Goal: Transaction & Acquisition: Purchase product/service

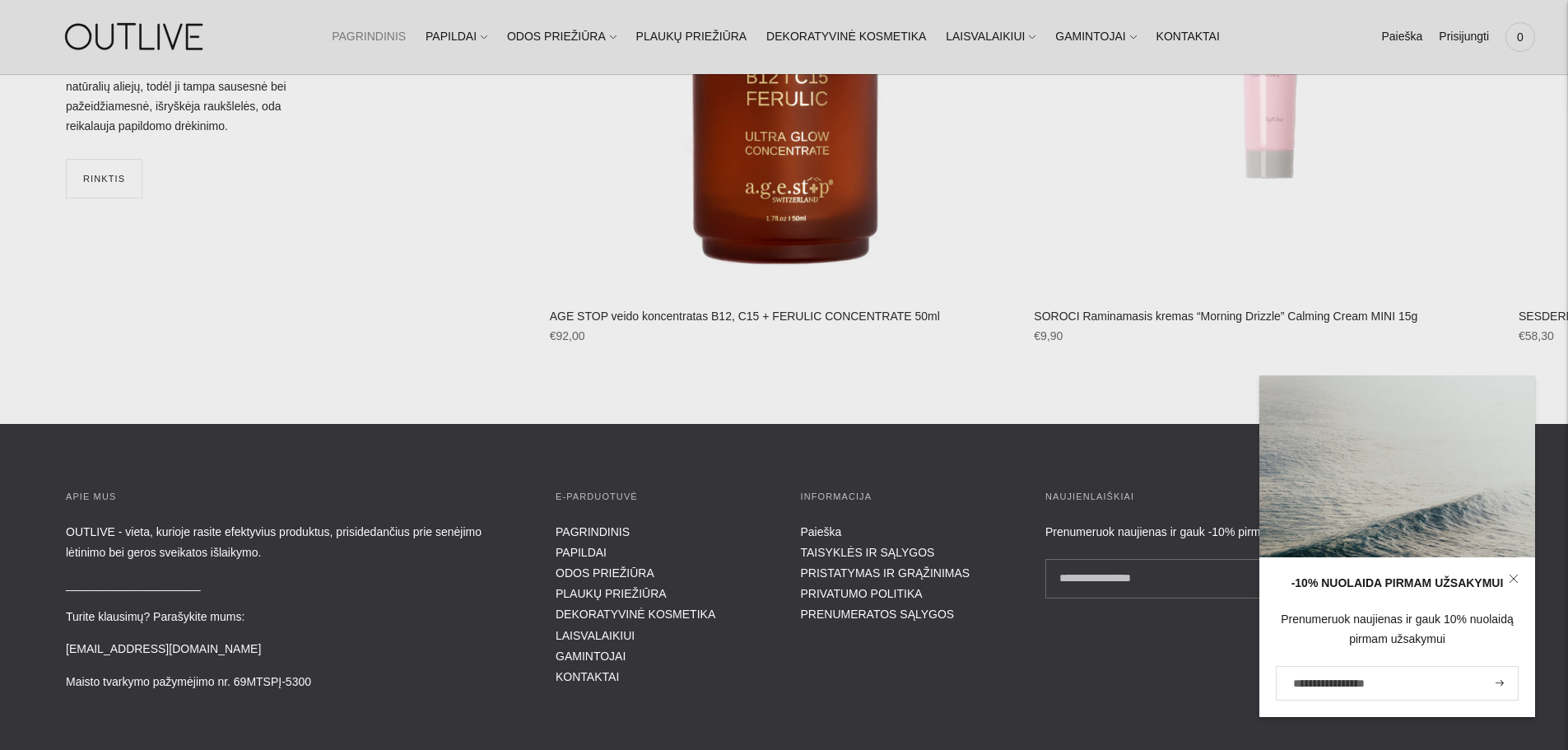
scroll to position [6834, 0]
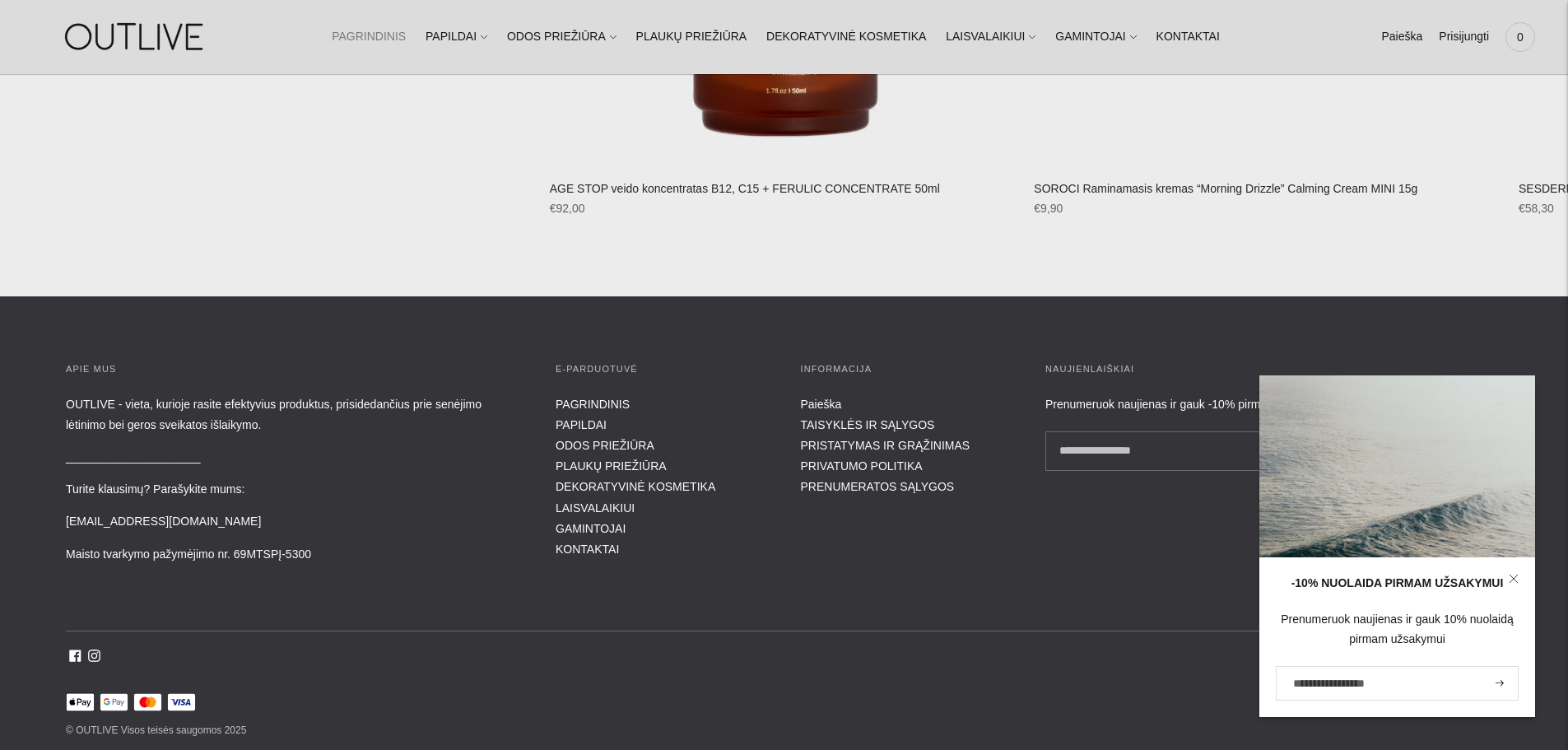
click at [1514, 577] on icon at bounding box center [1513, 579] width 10 height 10
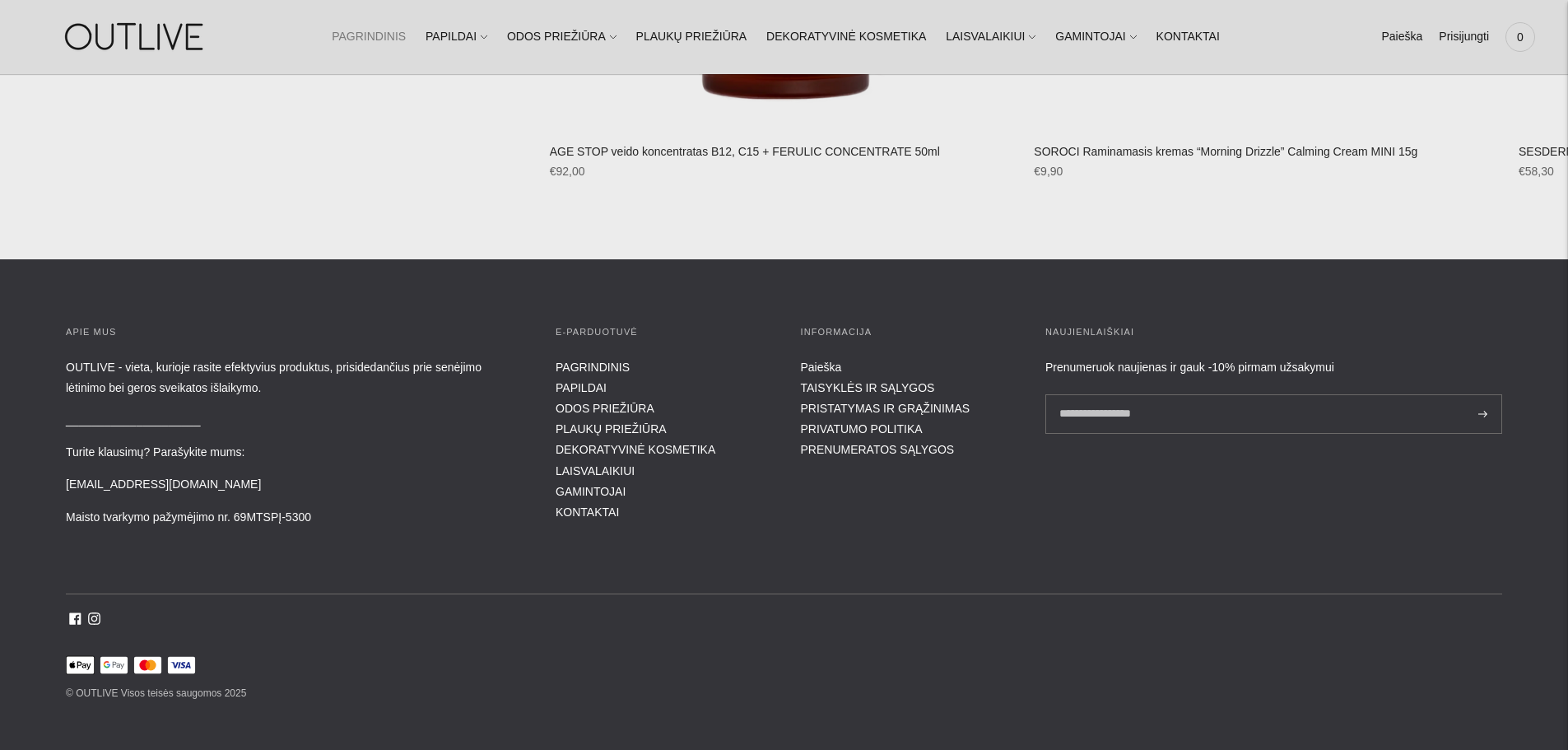
scroll to position [6890, 0]
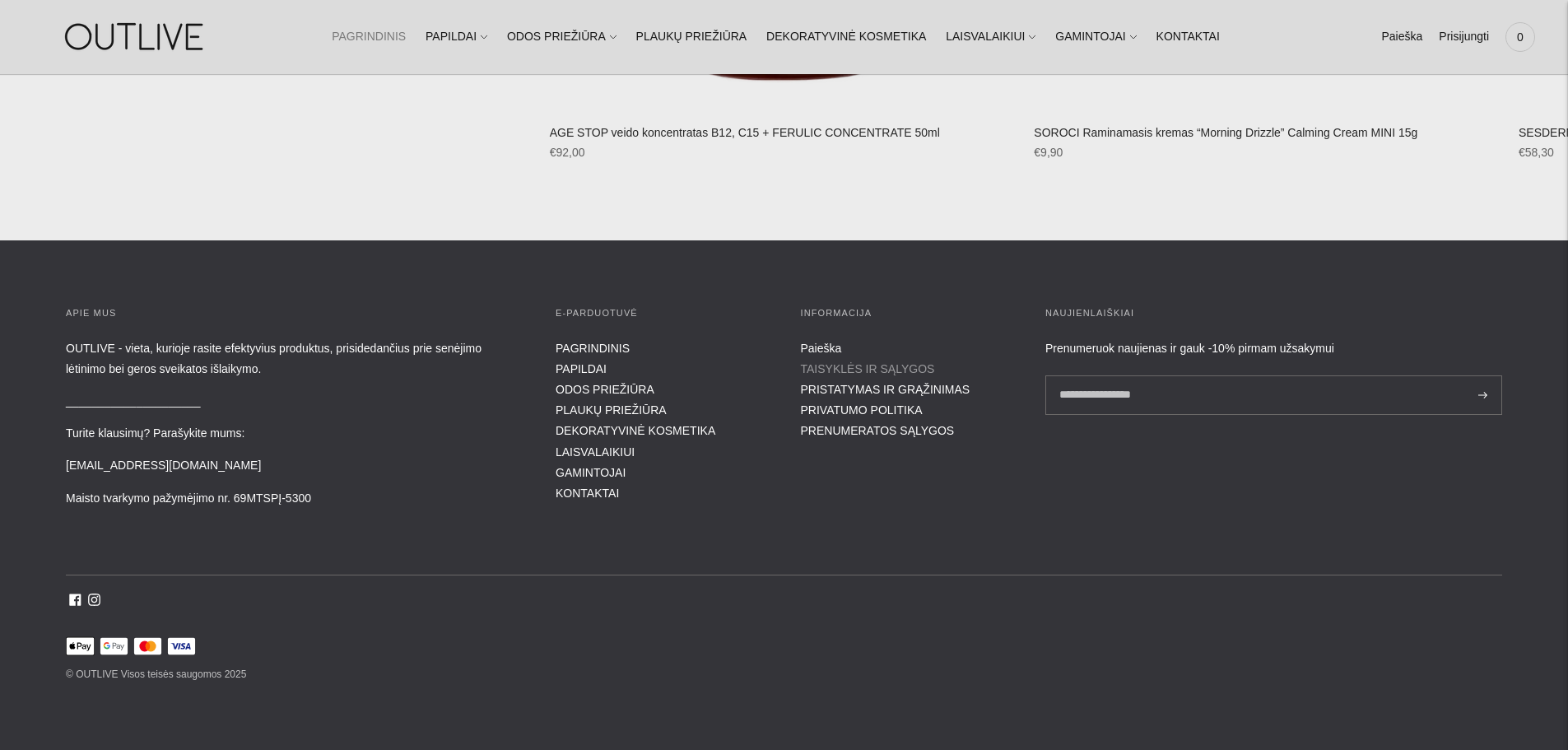
click at [861, 367] on link "TAISYKLĖS IR SĄLYGOS" at bounding box center [867, 369] width 134 height 13
click at [912, 393] on link "PRISTATYMAS IR GRĄŽINIMAS" at bounding box center [885, 388] width 170 height 13
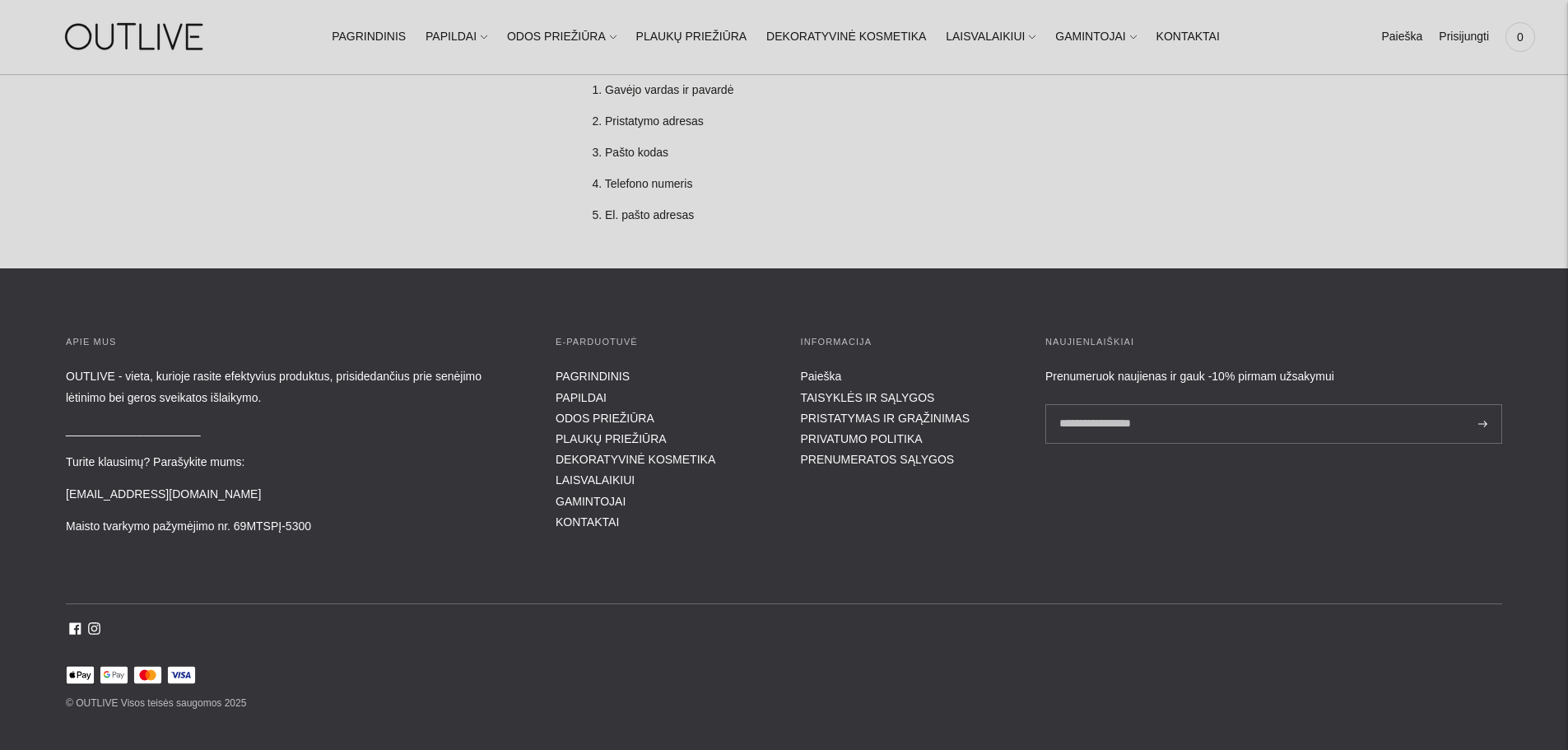
scroll to position [1702, 0]
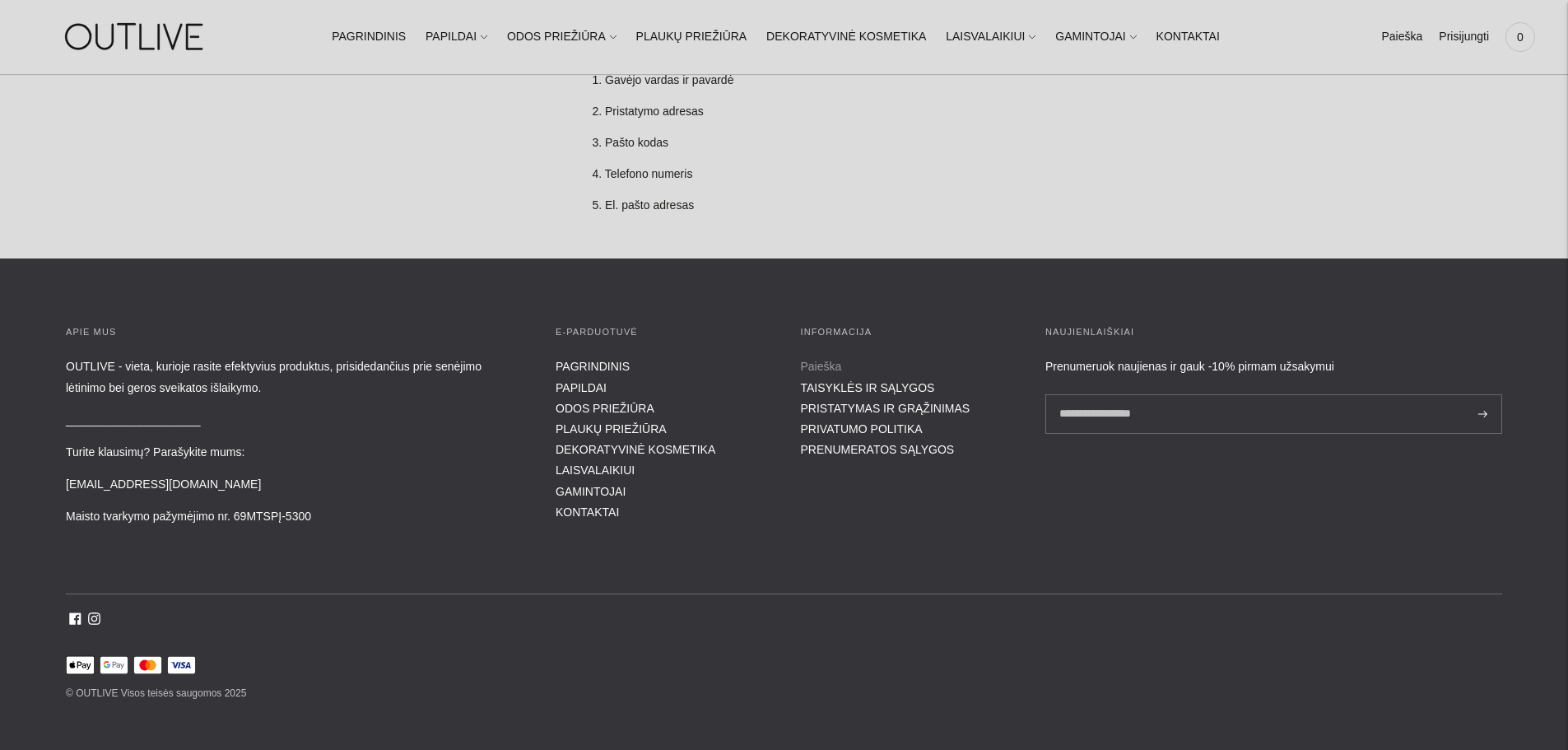
click at [812, 360] on link "Paieška" at bounding box center [820, 366] width 41 height 13
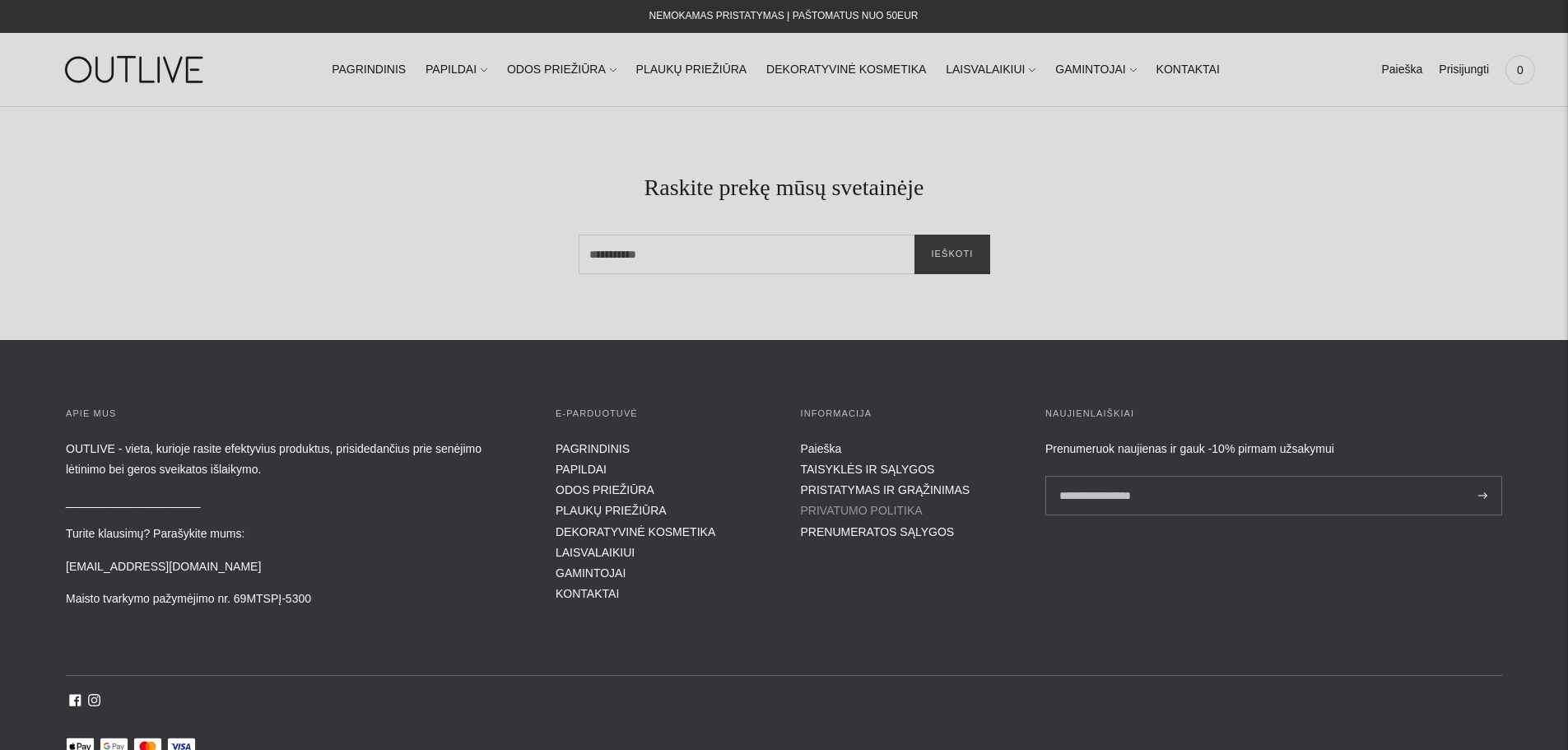
click at [851, 509] on link "PRIVATUMO POLITIKA" at bounding box center [861, 510] width 122 height 13
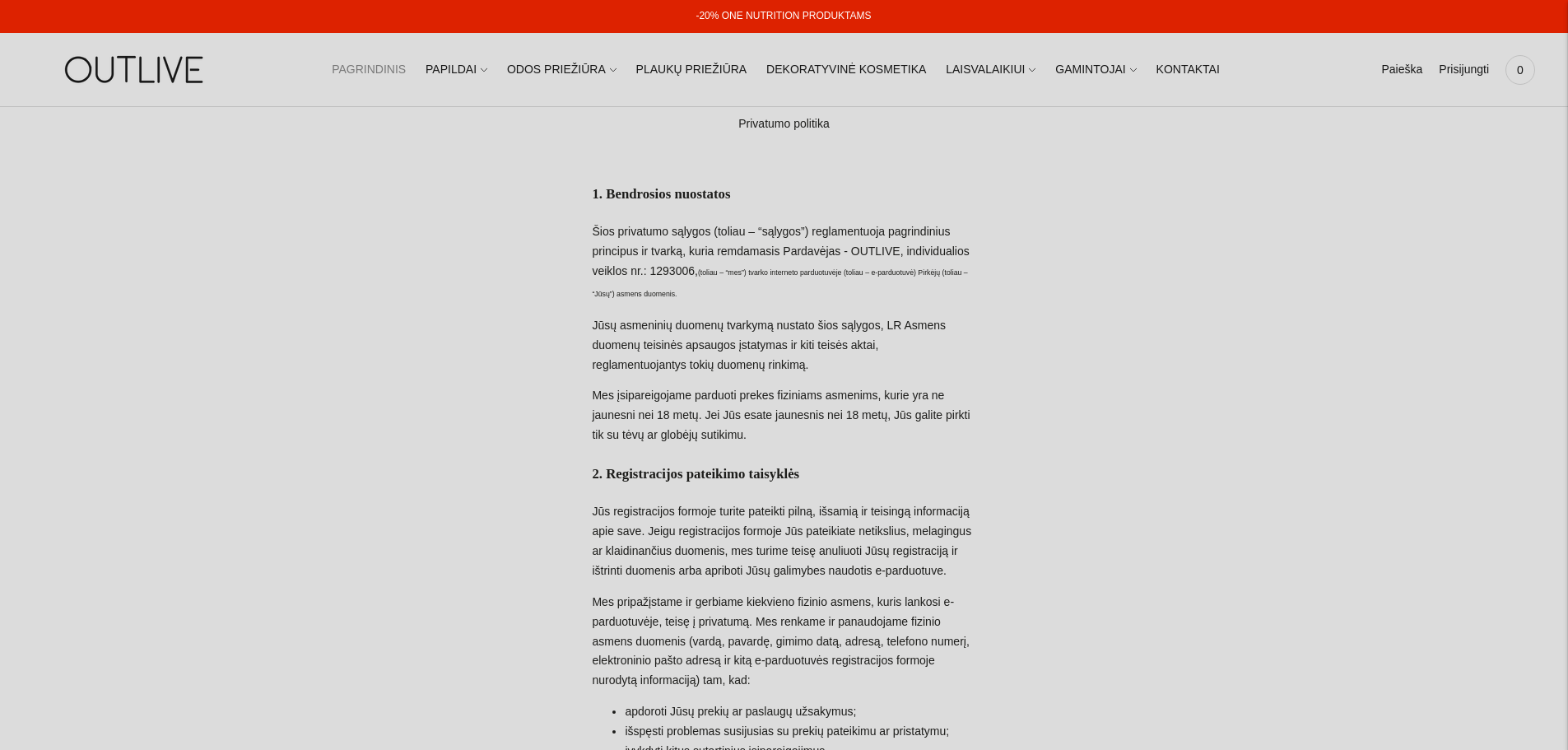
click at [405, 55] on link "PAGRINDINIS" at bounding box center [368, 70] width 74 height 36
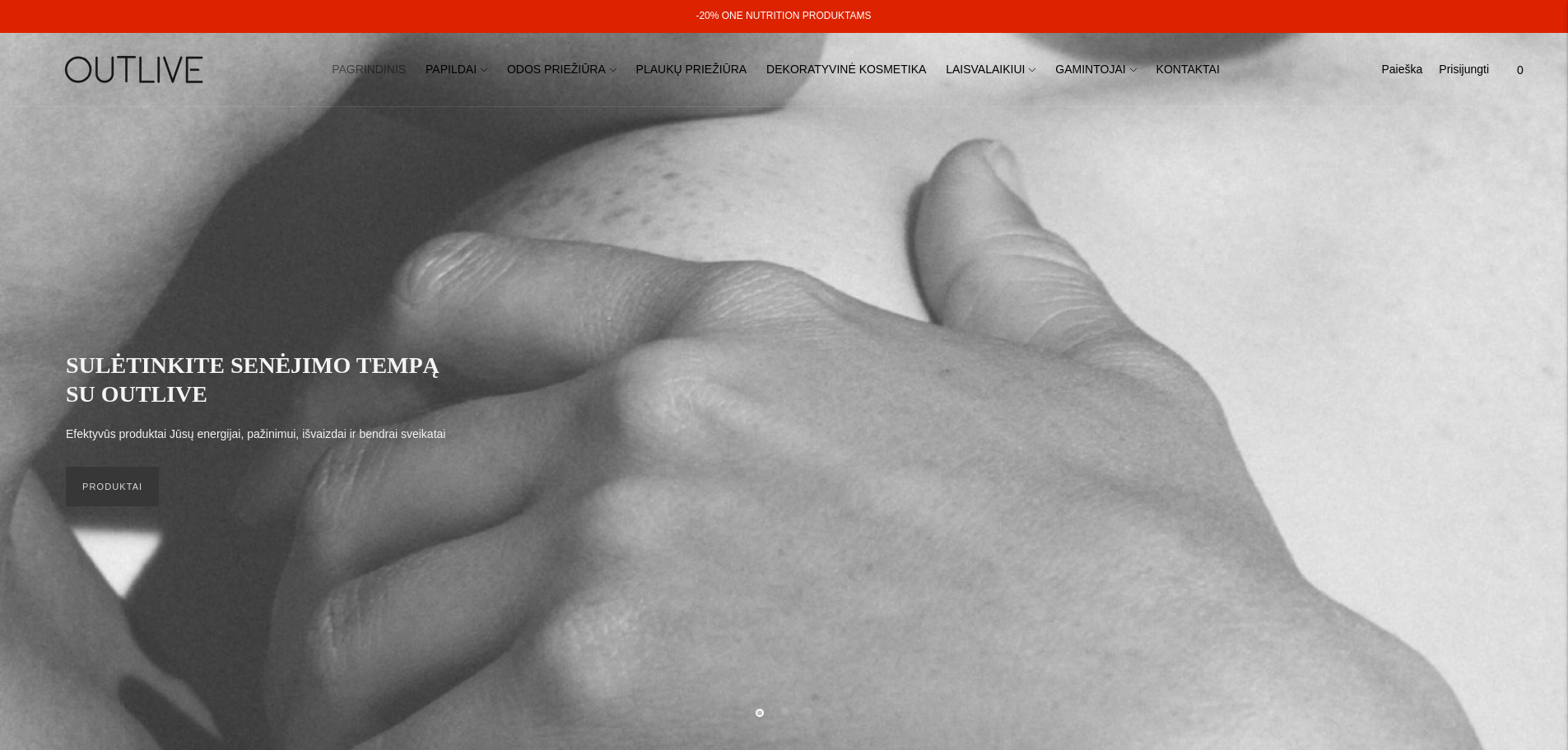
click at [122, 509] on div "SULĖTINKITE SENĖJIMO TEMPĄ SU OUTLIVE Efektyvūs produktai Jūsų energijai, pažin…" at bounding box center [784, 429] width 1436 height 190
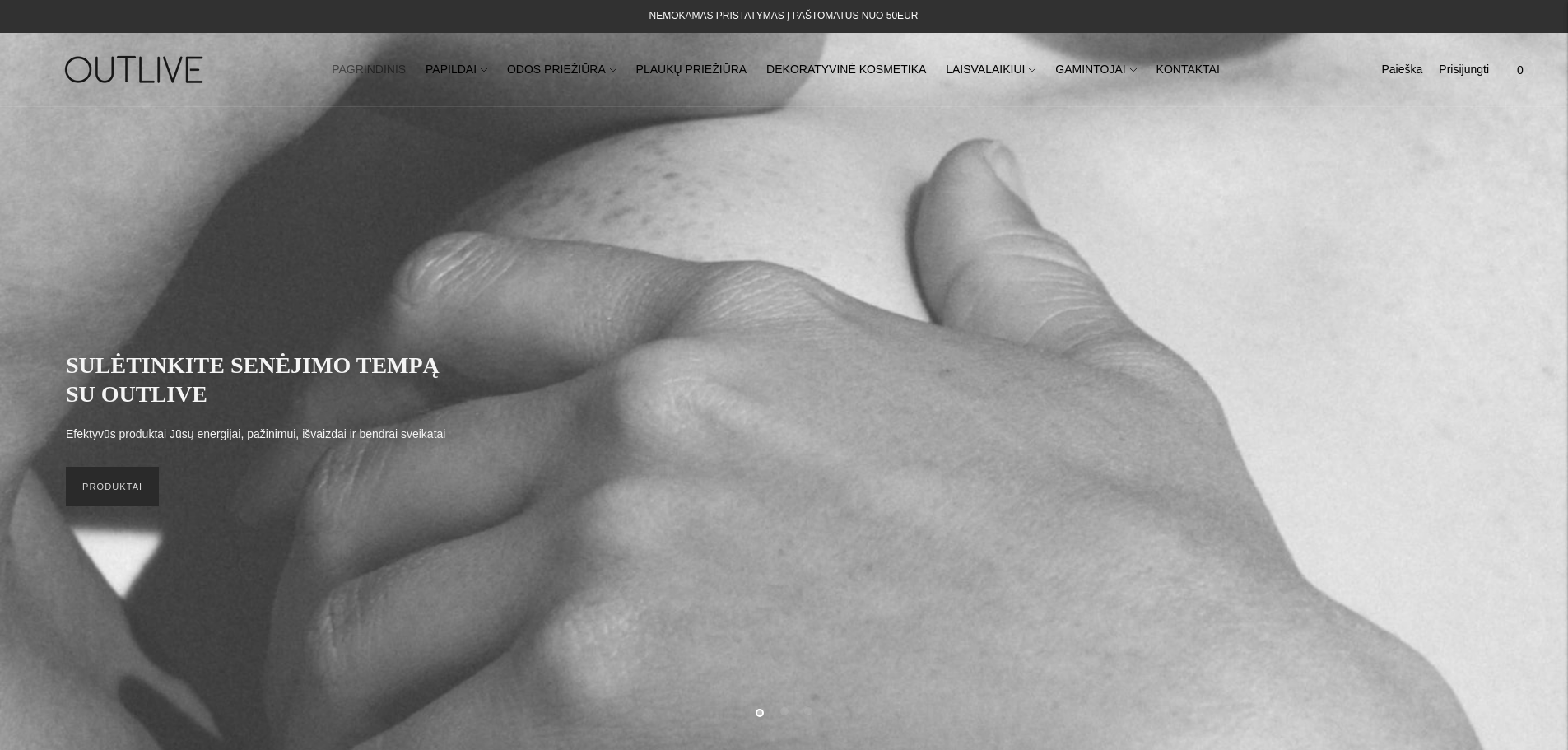
click at [127, 499] on link "PRODUKTAI" at bounding box center [112, 486] width 93 height 40
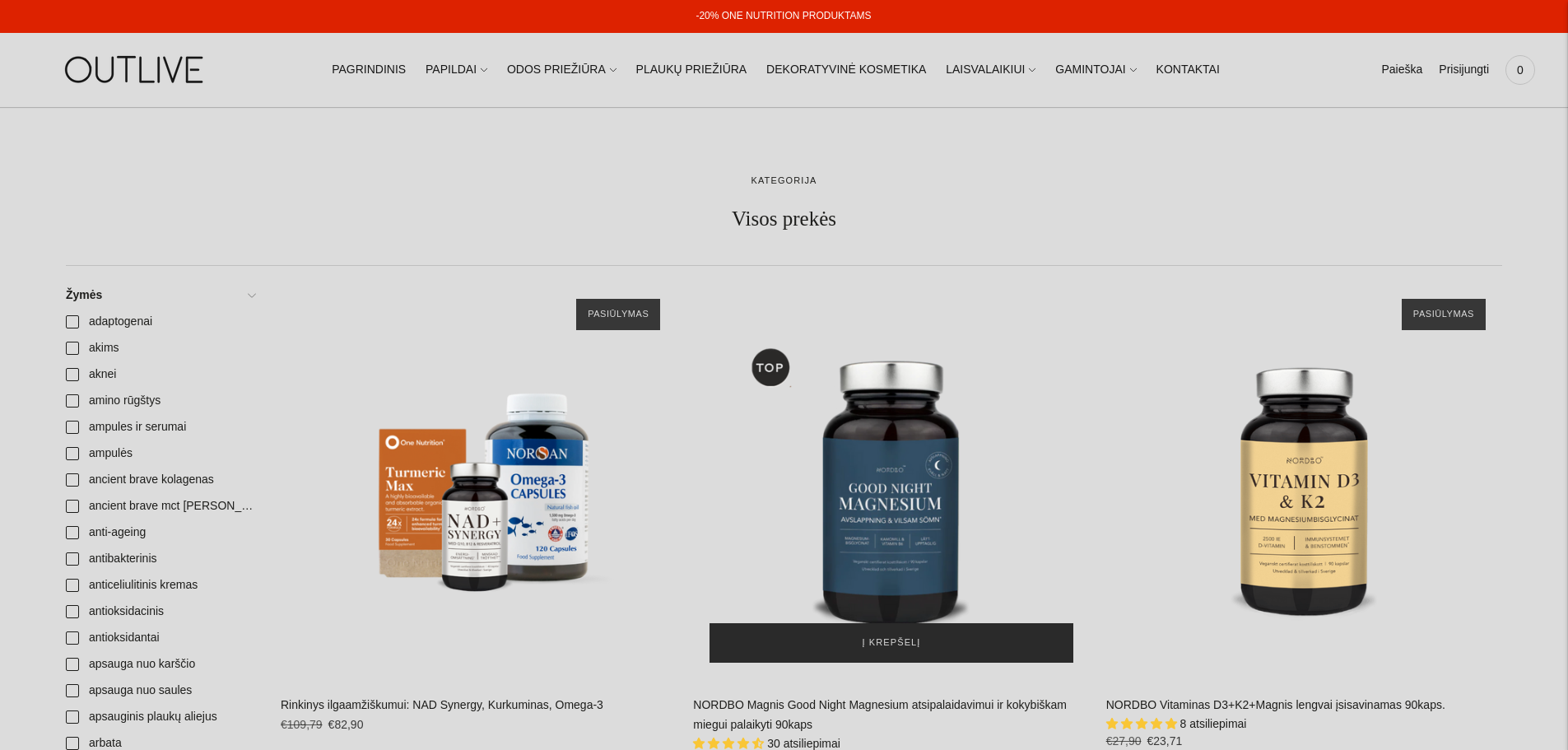
scroll to position [247, 0]
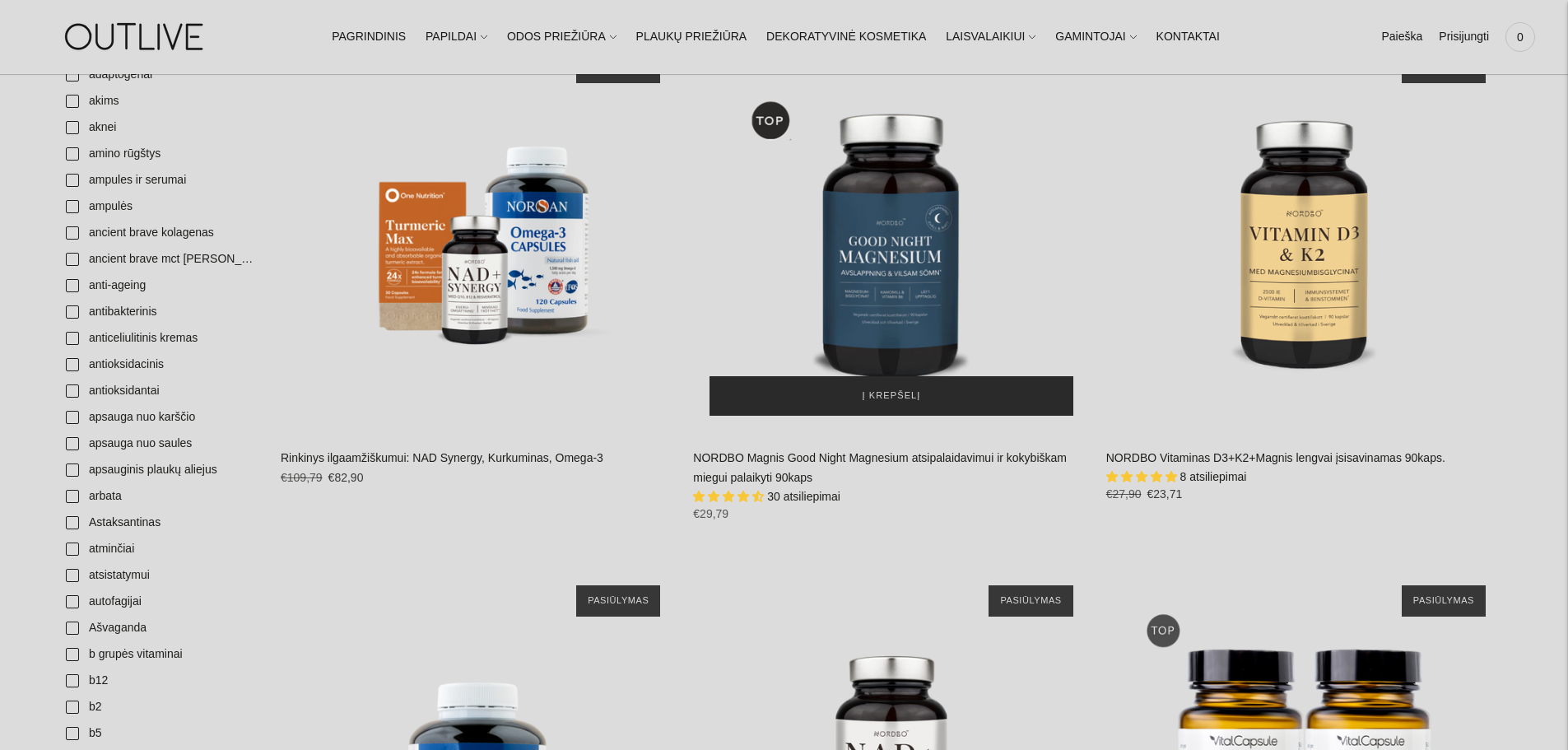
click at [926, 404] on button "Į krepšelį" at bounding box center [891, 396] width 363 height 40
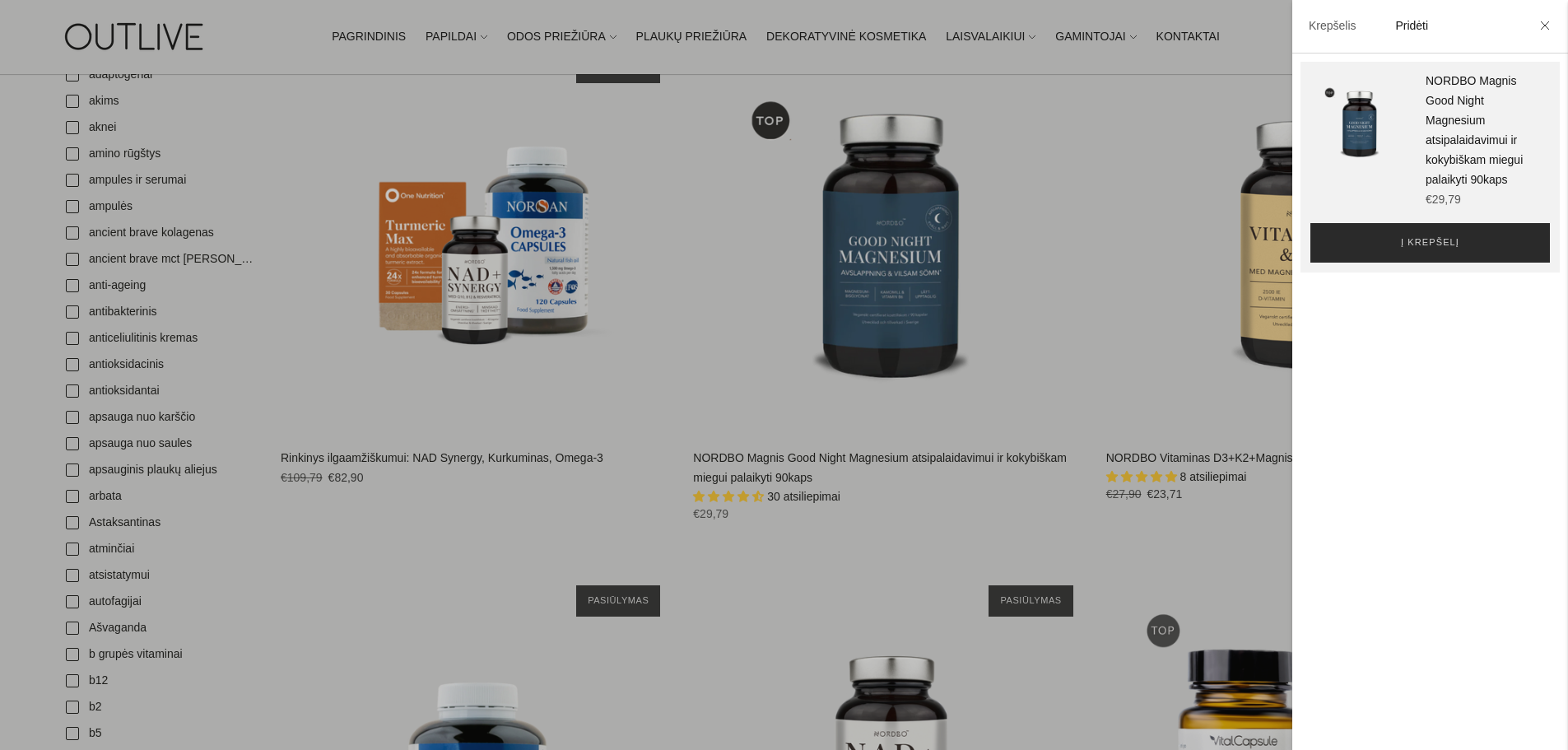
scroll to position [576, 0]
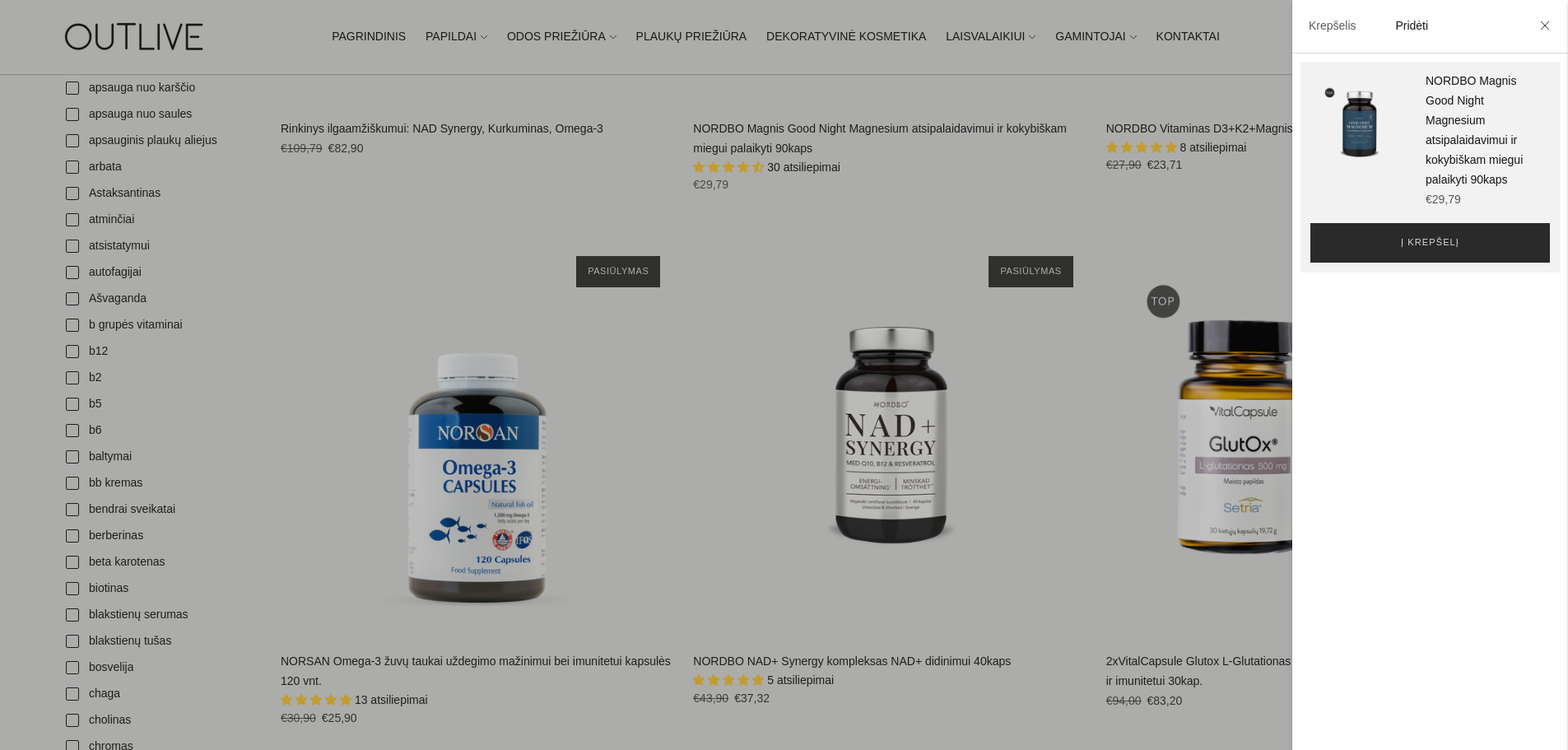
click at [1457, 263] on button "Į krepšelį" at bounding box center [1430, 243] width 240 height 40
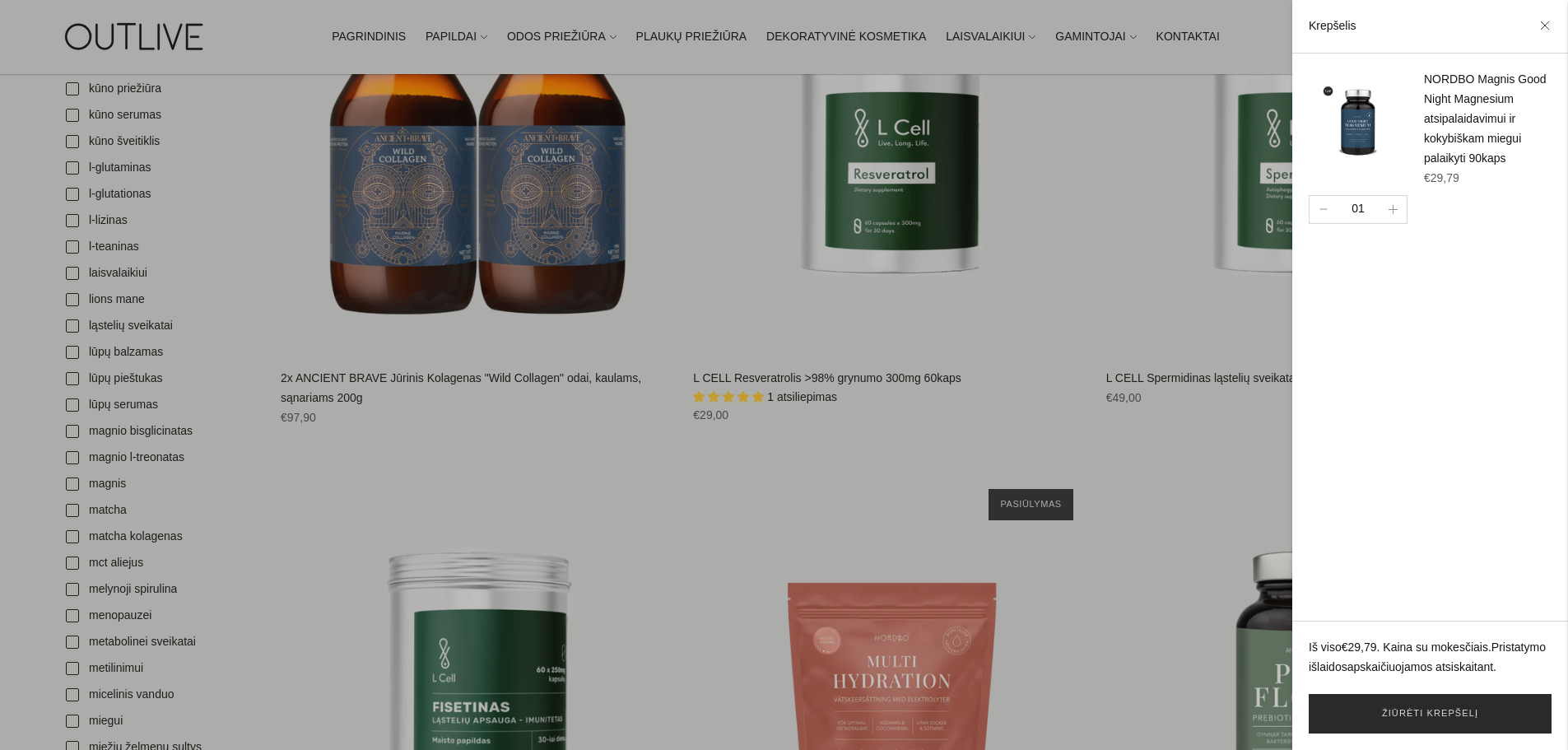
scroll to position [2707, 0]
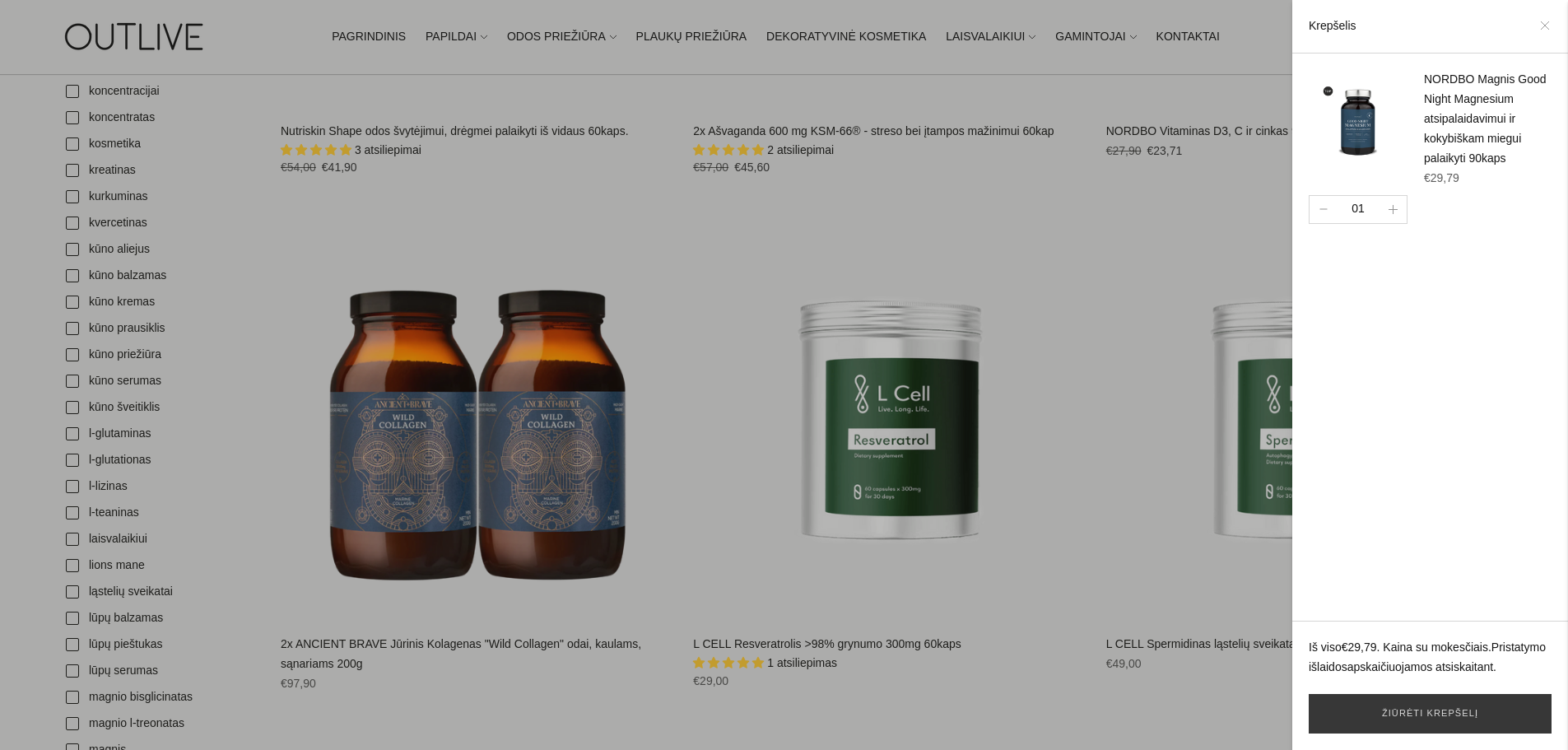
click at [1544, 25] on icon at bounding box center [1545, 26] width 10 height 10
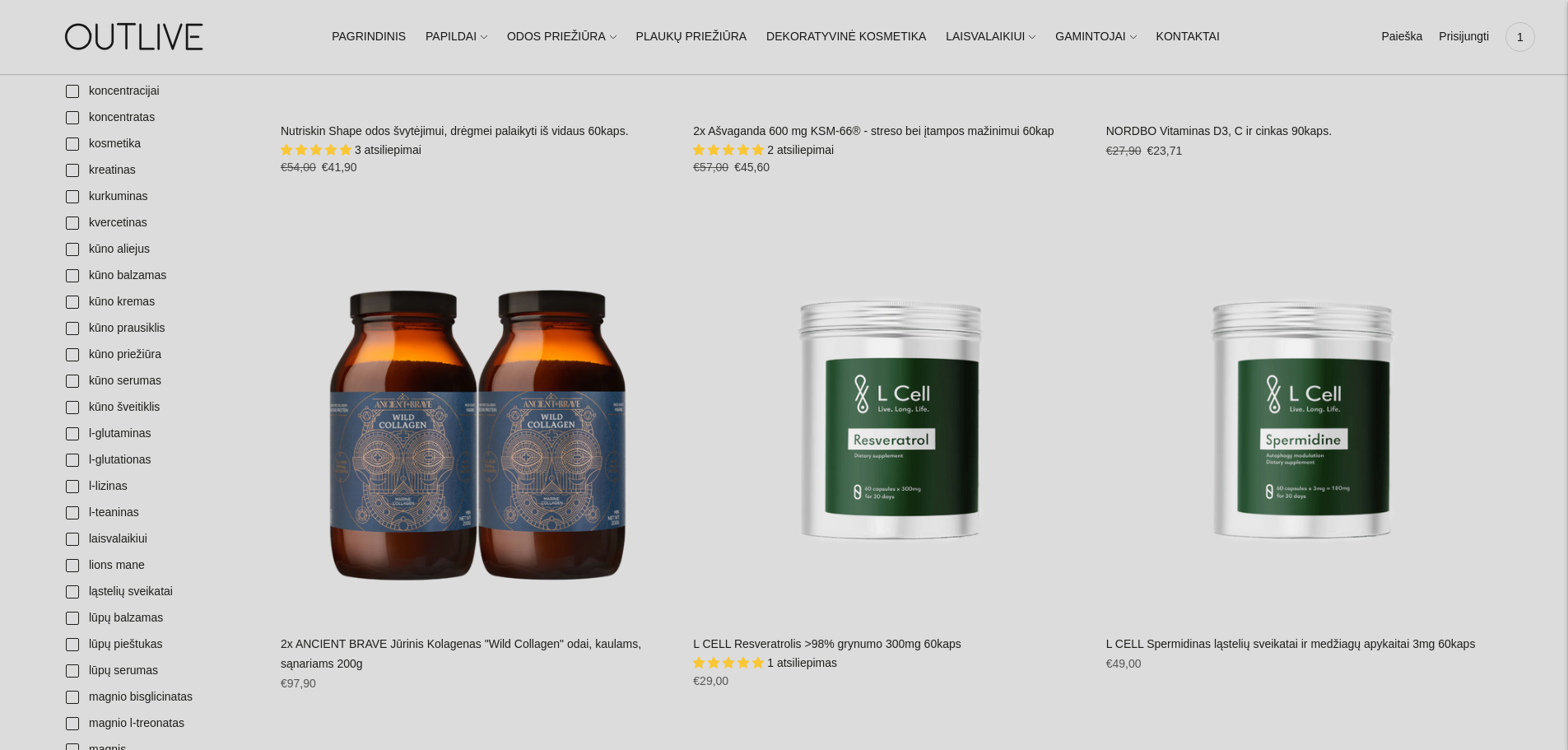
scroll to position [268, 0]
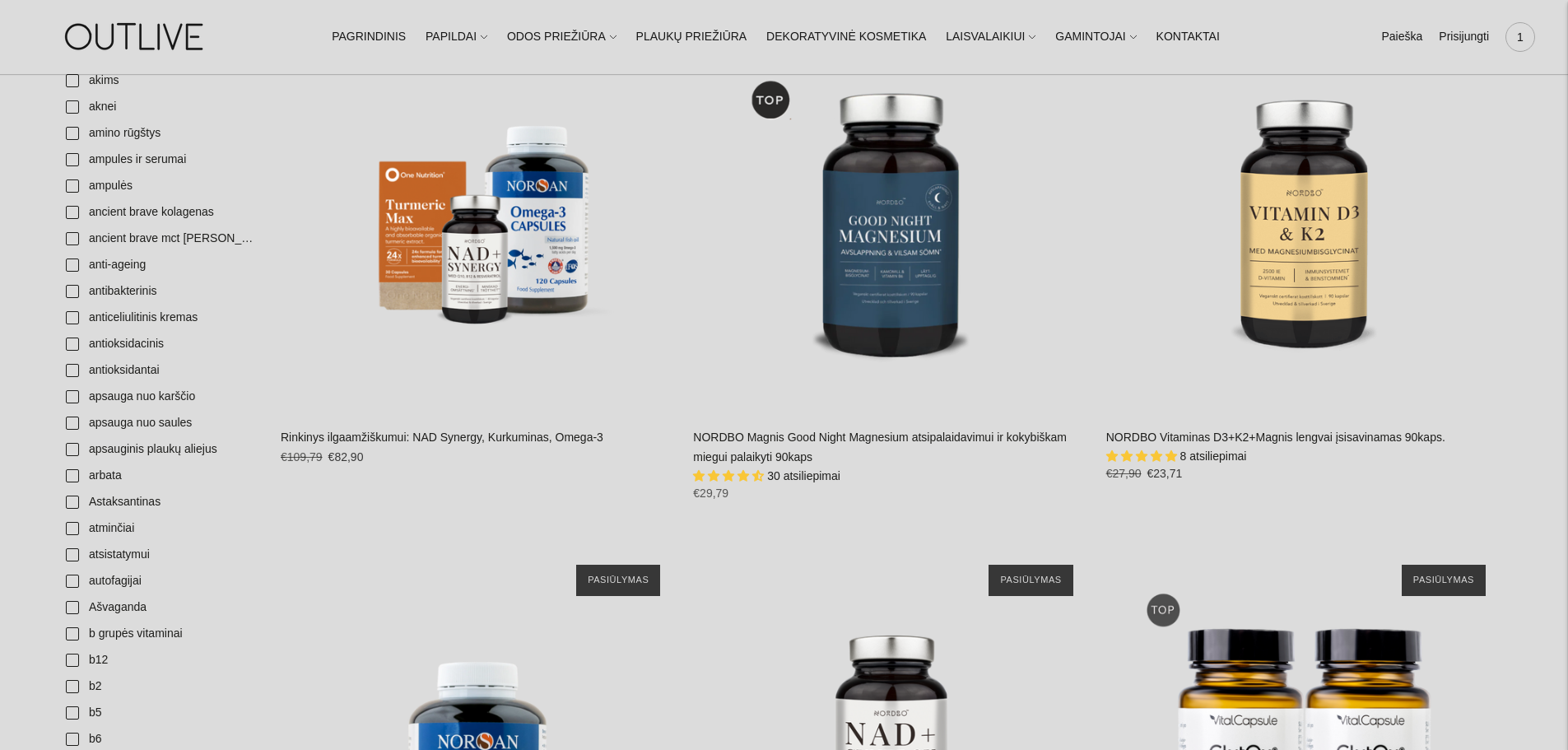
click at [1521, 39] on span "1" at bounding box center [1519, 37] width 23 height 23
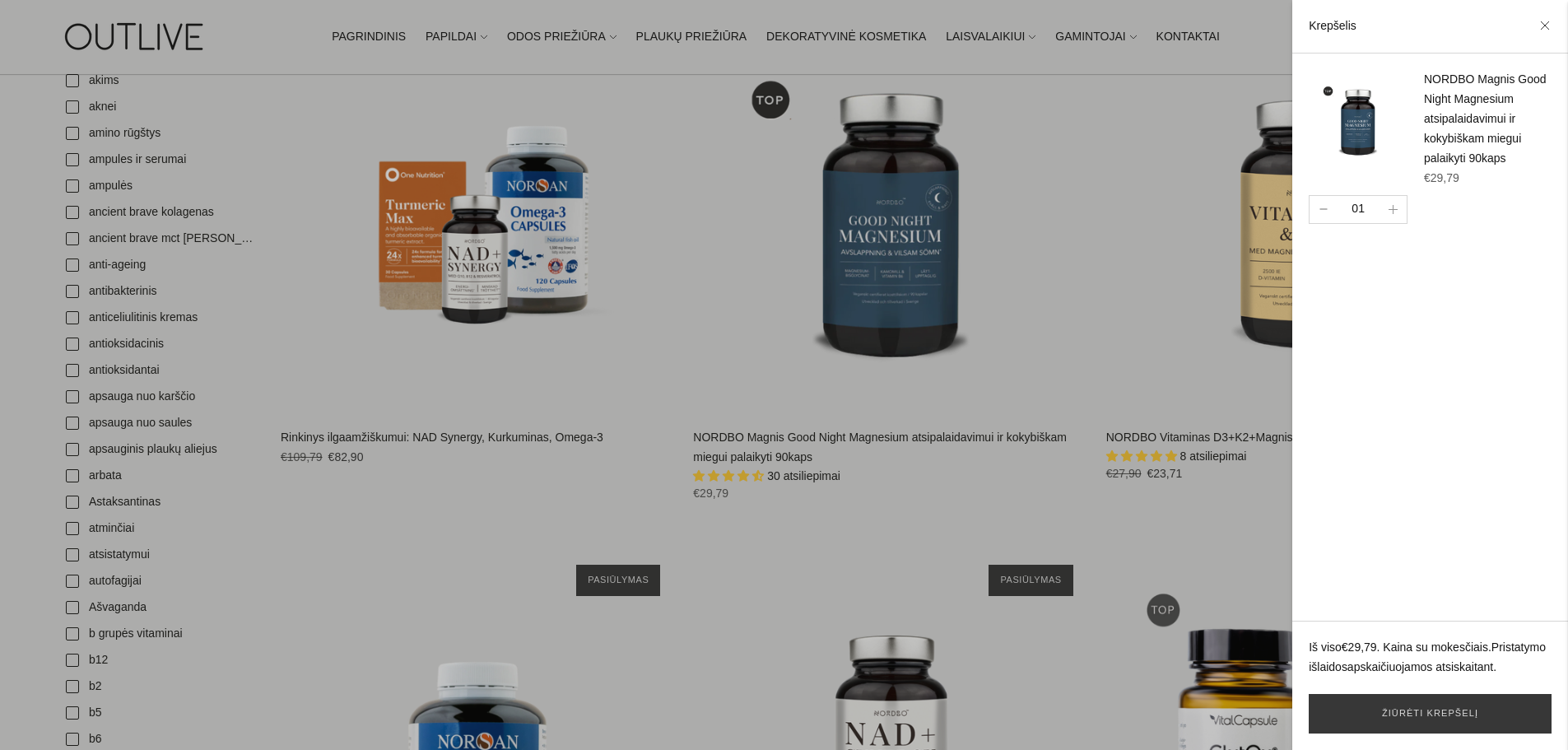
click at [1322, 210] on icon "button" at bounding box center [1323, 210] width 8 height 2
click at [1317, 223] on button "button" at bounding box center [1322, 209] width 27 height 27
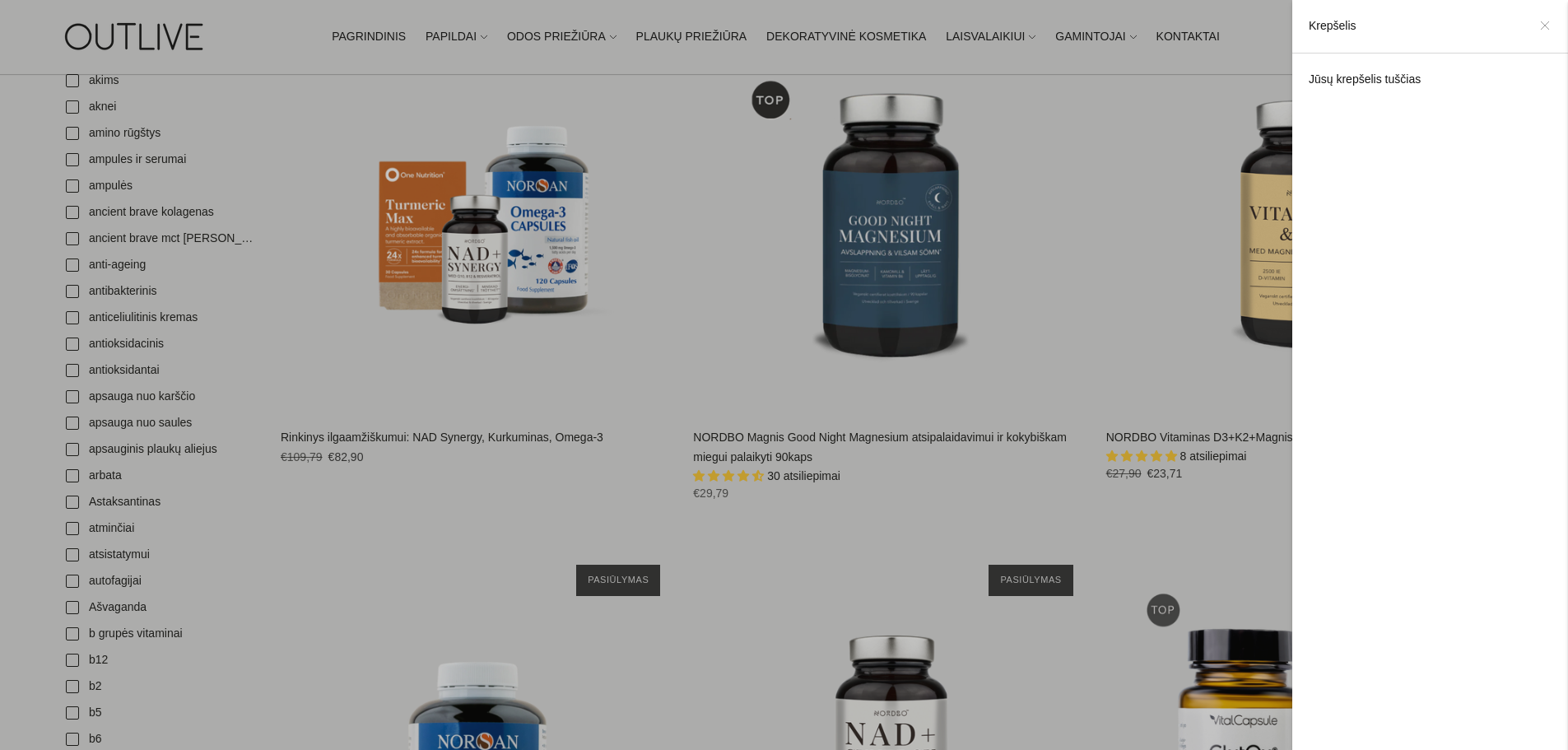
click at [1545, 24] on icon at bounding box center [1545, 26] width 10 height 10
